Goal: Find specific page/section: Find specific page/section

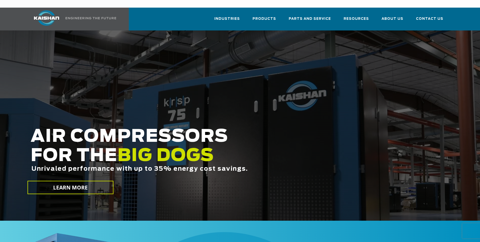
drag, startPoint x: 278, startPoint y: 131, endPoint x: 284, endPoint y: 127, distance: 7.0
click at [280, 131] on h2 "AIR COMPRESSORS FOR THE BIG DOGS Unrivaled performance with up to 35% energy co…" at bounding box center [205, 157] width 349 height 61
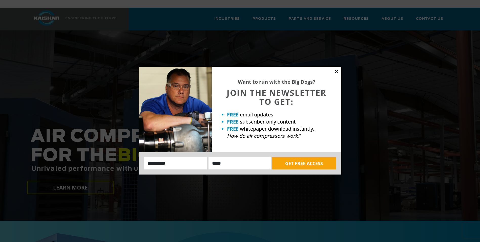
click at [337, 70] on icon at bounding box center [337, 71] width 5 height 5
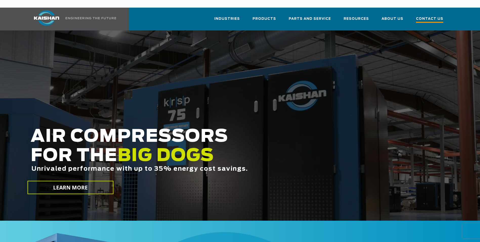
click at [436, 16] on span "Contact Us" at bounding box center [429, 19] width 27 height 7
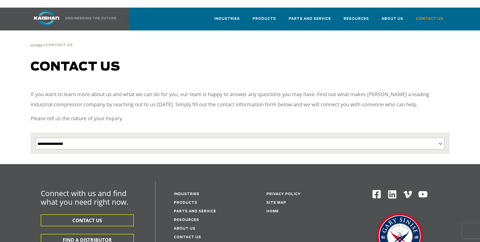
click at [359, 16] on span "Resources" at bounding box center [356, 19] width 25 height 6
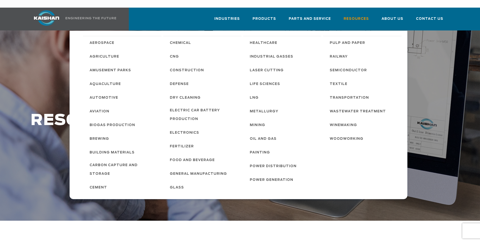
drag, startPoint x: 249, startPoint y: 9, endPoint x: 407, endPoint y: 30, distance: 158.9
click at [407, 31] on ul "Aerospace Agriculture Amusement Parks Aquaculture Automotive Aviation Biogas Pr…" at bounding box center [239, 115] width 338 height 168
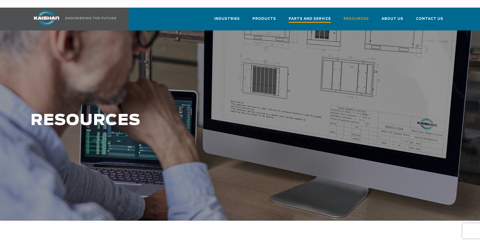
click at [320, 16] on span "Parts and Service" at bounding box center [310, 19] width 42 height 7
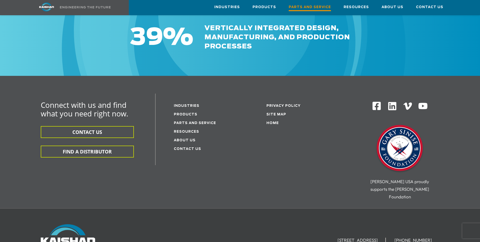
scroll to position [675, 0]
